Goal: Navigation & Orientation: Find specific page/section

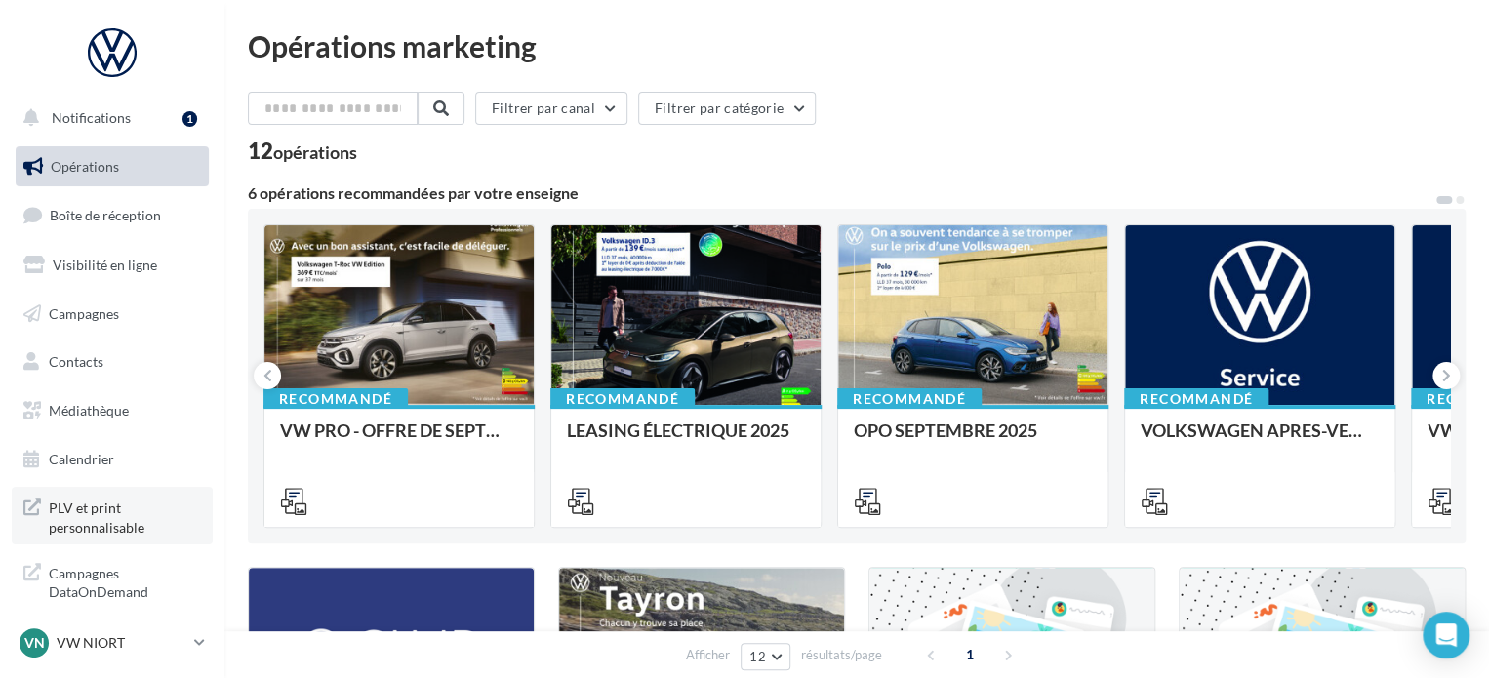
click at [129, 493] on link "PLV et print personnalisable" at bounding box center [112, 516] width 201 height 58
drag, startPoint x: 794, startPoint y: 101, endPoint x: 777, endPoint y: 48, distance: 55.5
click at [180, 654] on div "VN VW NIORT vw-nio-cou" at bounding box center [103, 642] width 167 height 29
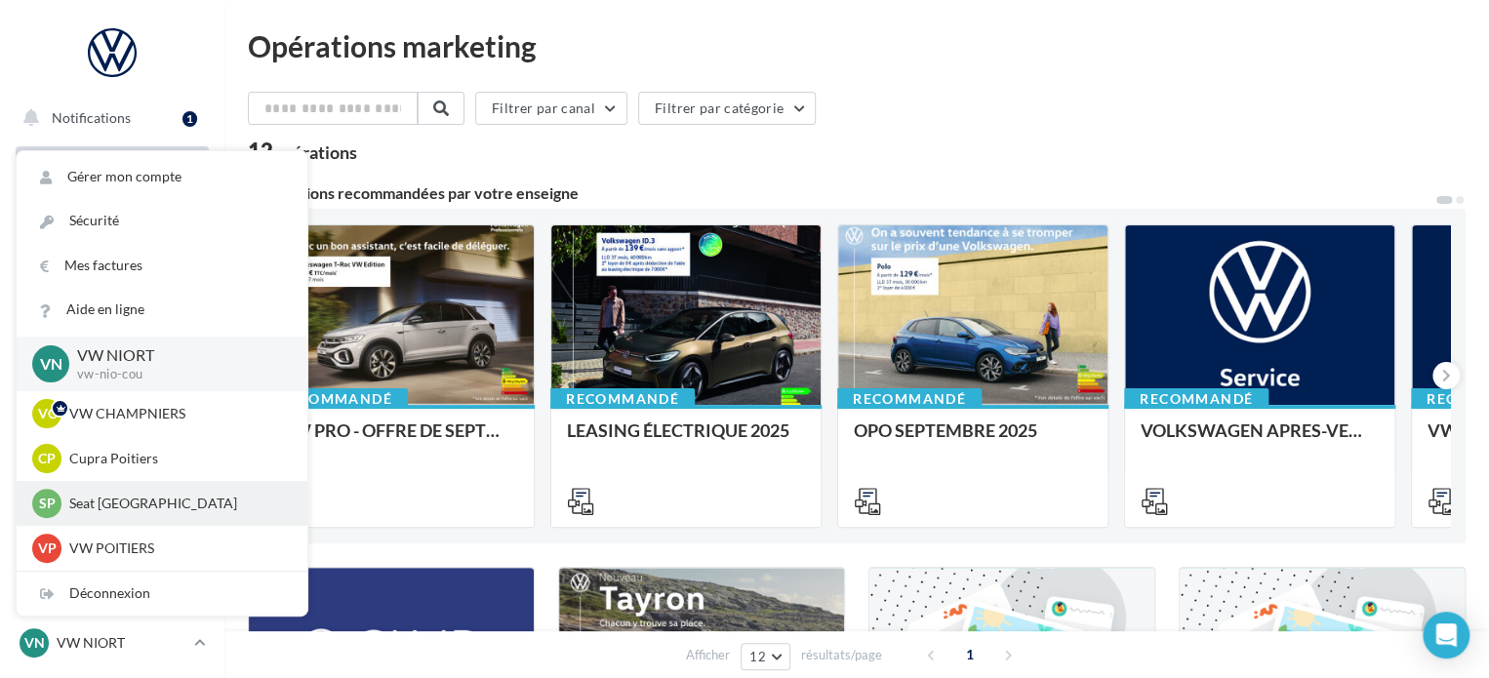
click at [121, 506] on p "Seat [GEOGRAPHIC_DATA]" at bounding box center [176, 504] width 215 height 20
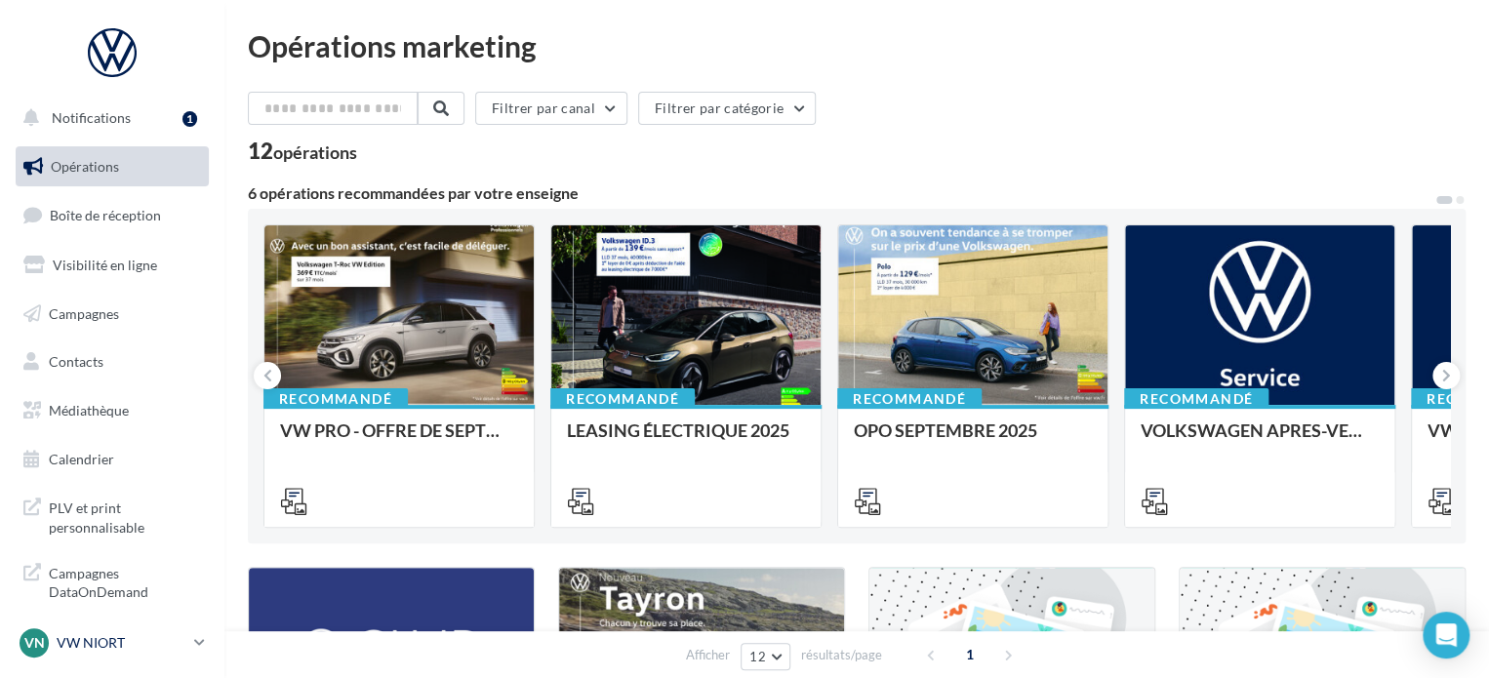
click at [94, 628] on div "VN VW NIORT vw-nio-cou" at bounding box center [103, 642] width 167 height 29
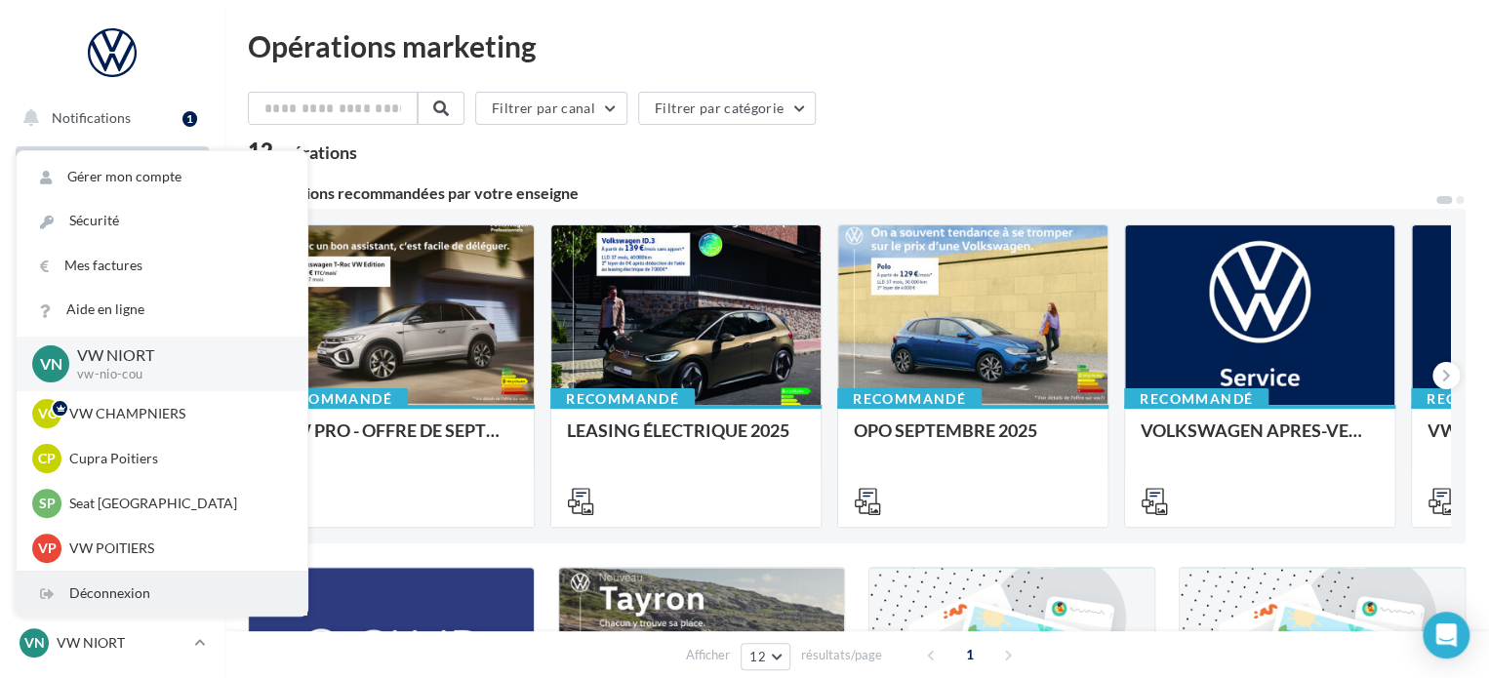
click at [104, 592] on div "Déconnexion" at bounding box center [162, 594] width 291 height 44
